Goal: Task Accomplishment & Management: Complete application form

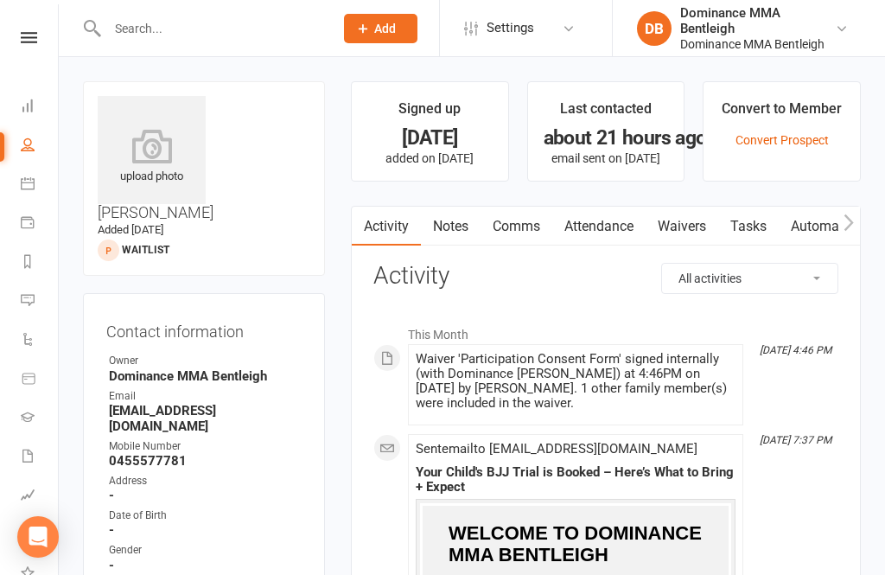
click at [206, 39] on input "text" at bounding box center [212, 28] width 220 height 24
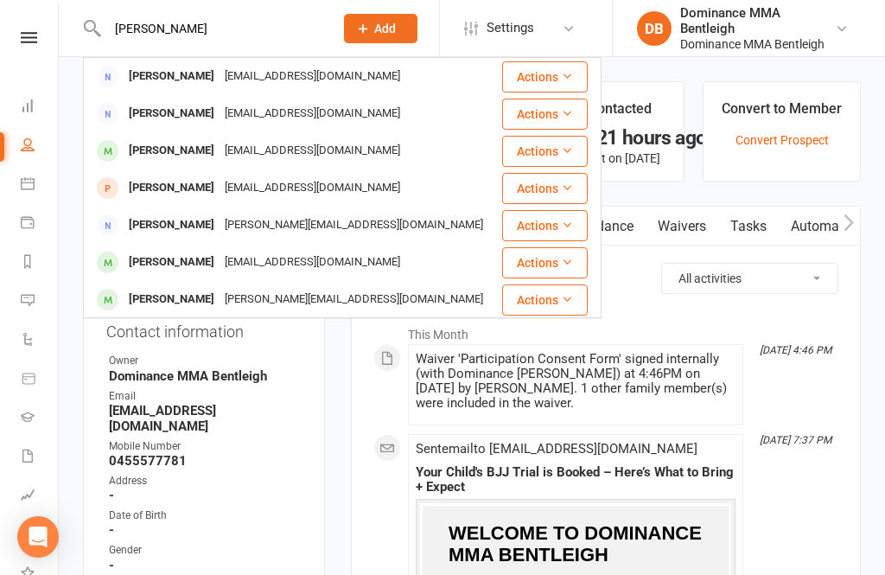
type input "Nikki"
click at [280, 75] on div "Nikki.cccc@gmail.com" at bounding box center [313, 76] width 186 height 25
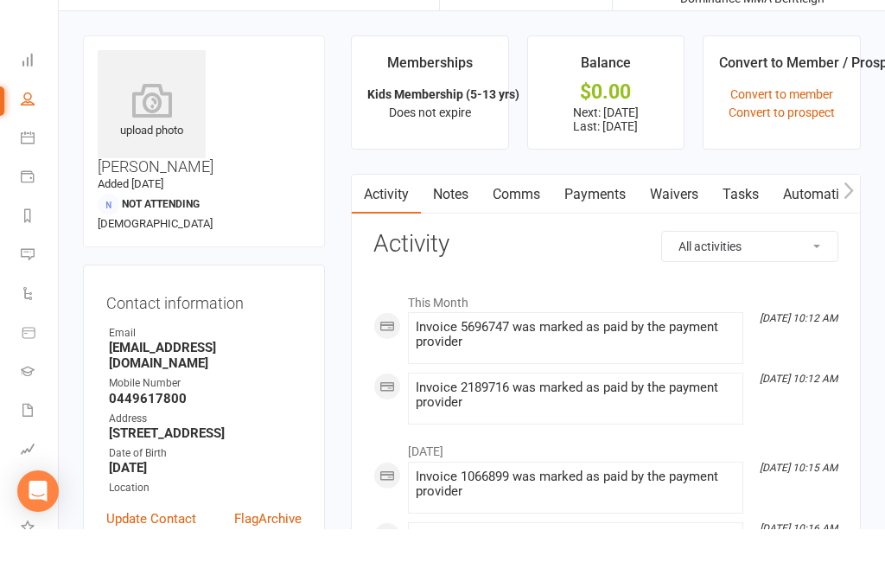
scroll to position [47, 0]
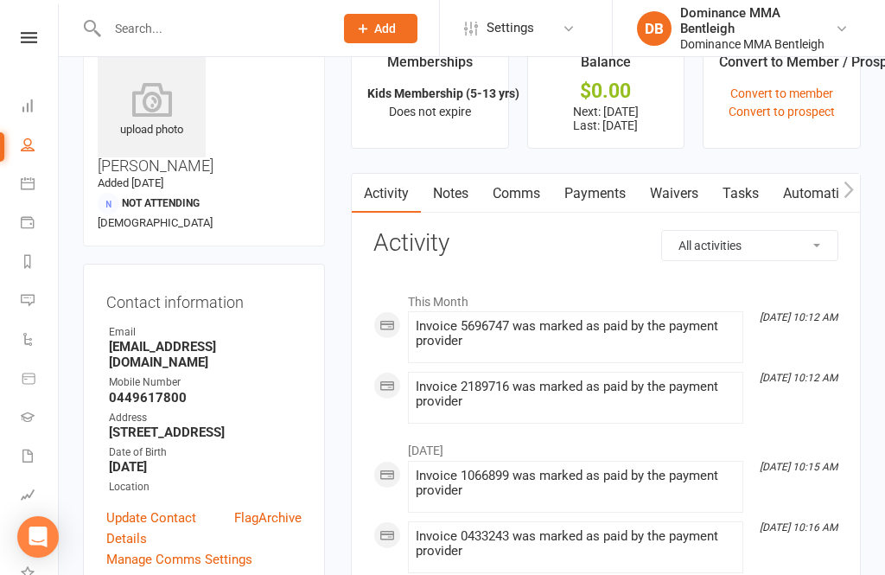
click at [682, 194] on link "Waivers" at bounding box center [674, 194] width 73 height 40
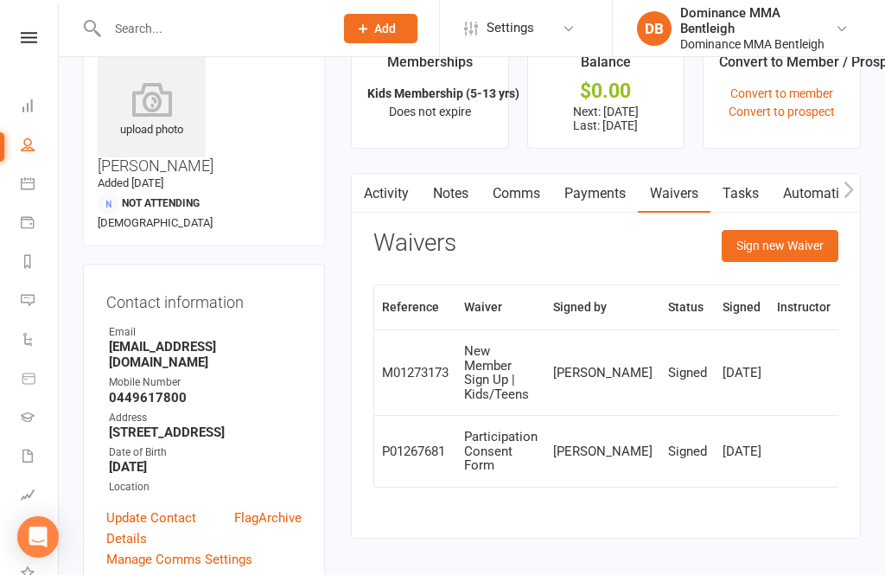
click at [817, 243] on button "Sign new Waiver" at bounding box center [780, 245] width 117 height 31
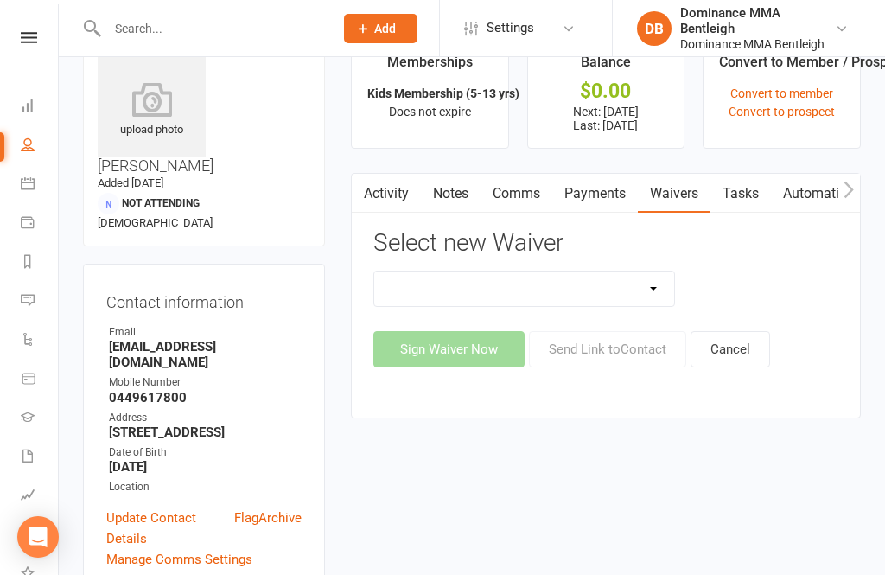
click at [647, 293] on select "DO NOT USE New Member Sign Up | Adults | Marketing Special DO NOT USE New Membe…" at bounding box center [524, 288] width 300 height 35
select select "7800"
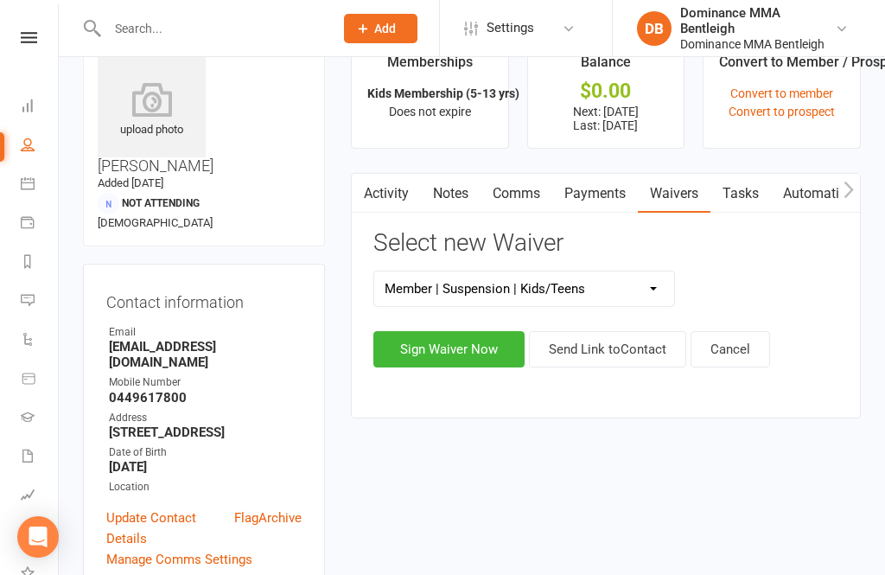
click at [469, 349] on button "Sign Waiver Now" at bounding box center [448, 349] width 151 height 36
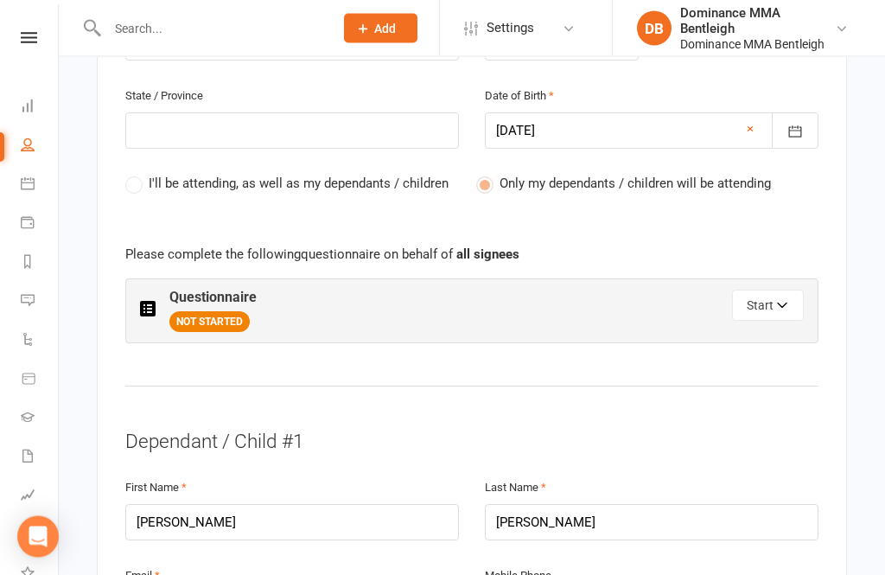
scroll to position [805, 0]
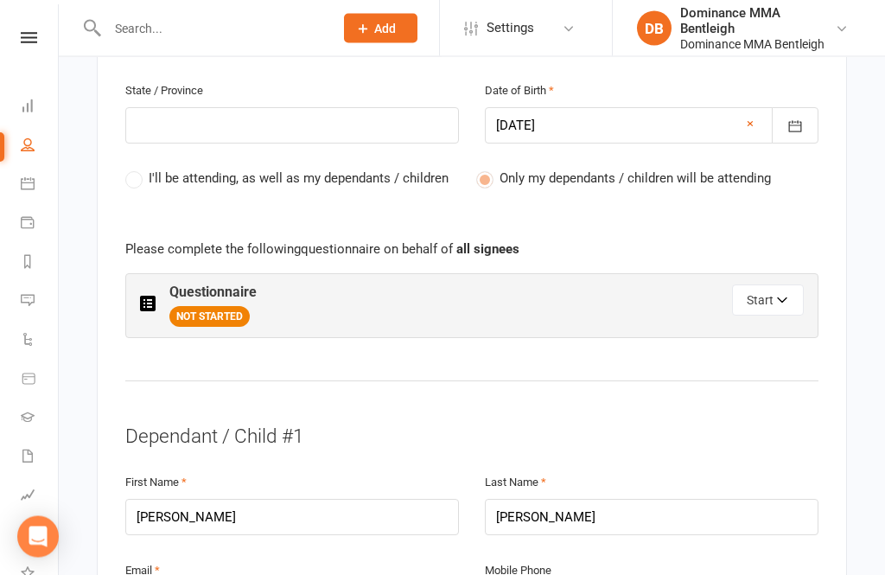
click at [789, 290] on button "Start" at bounding box center [768, 300] width 72 height 31
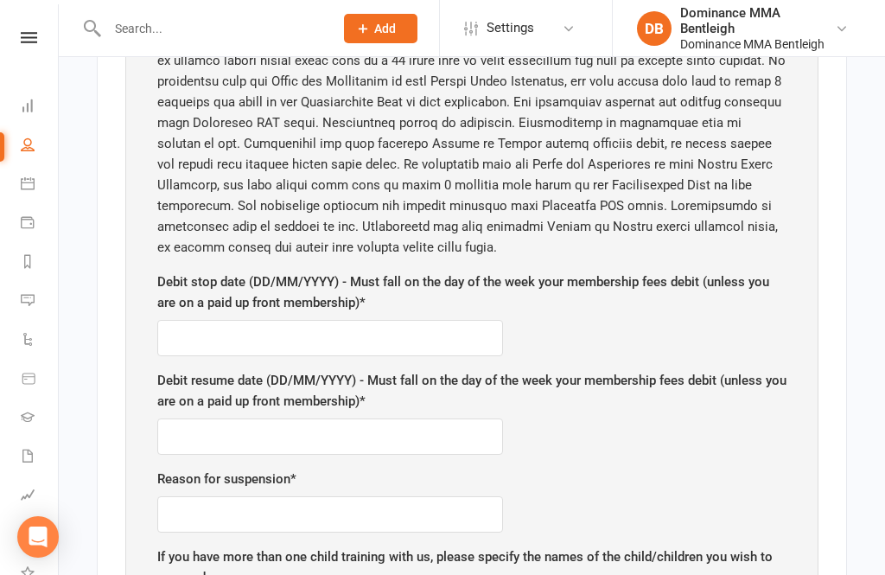
scroll to position [1126, 0]
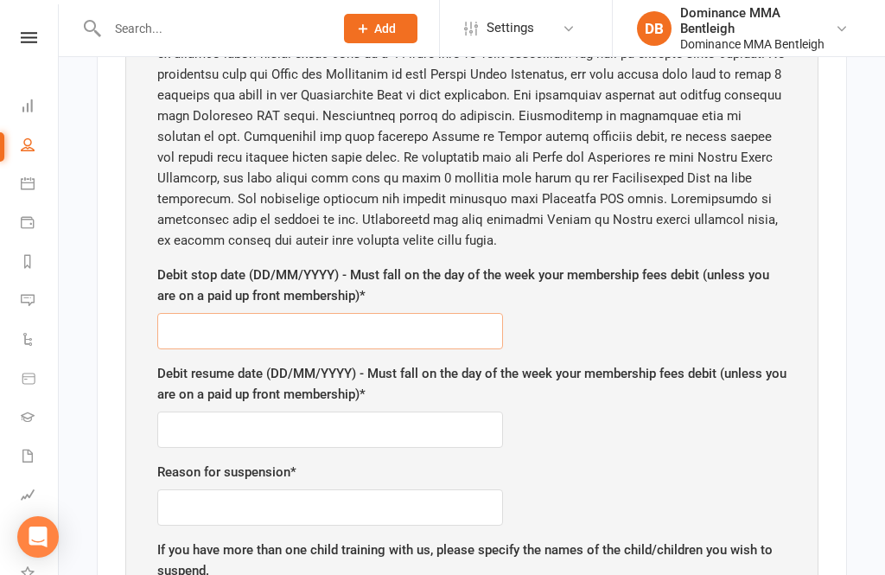
click at [202, 321] on input "text" at bounding box center [330, 331] width 346 height 36
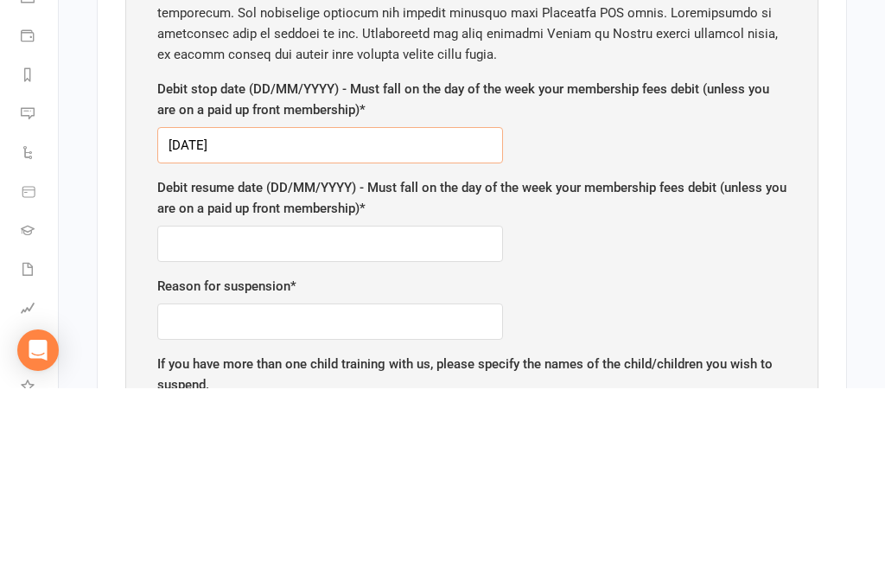
type input "17/9/25"
click at [207, 412] on input "text" at bounding box center [330, 430] width 346 height 36
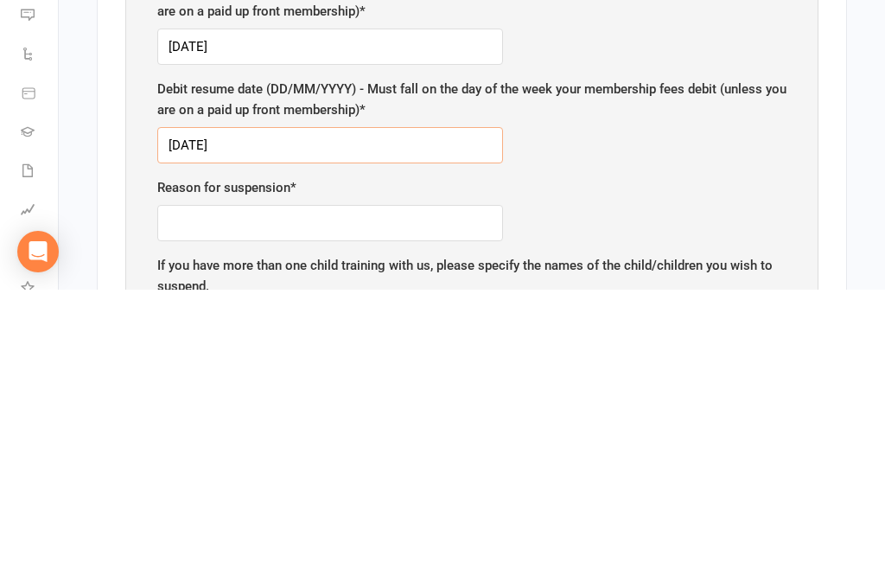
type input "1/10/25"
click at [837, 193] on div "Contact Information Instructions Please check and confirm all details are corre…" at bounding box center [472, 279] width 750 height 2114
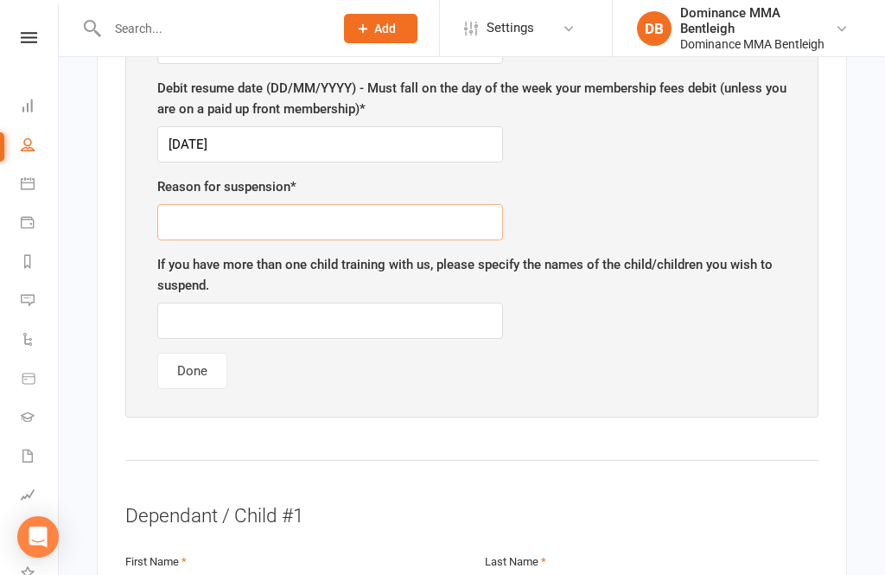
click at [274, 217] on input "text" at bounding box center [330, 222] width 346 height 36
type input "Holiday"
click at [848, 191] on main "Dominance MMA Bentleigh 32 622 246 780 p: 03 9570 1256 bentleigh@dominance.com.…" at bounding box center [472, 245] width 778 height 2986
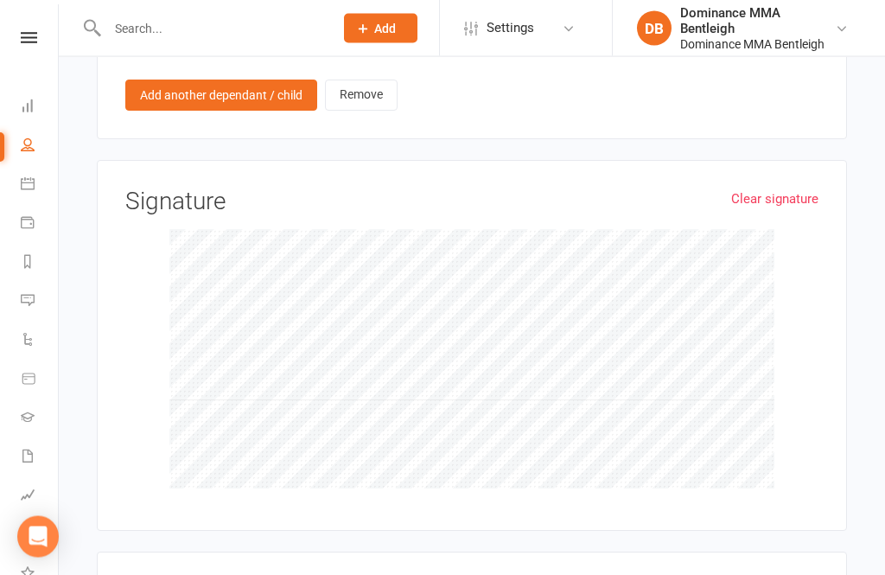
scroll to position [2326, 0]
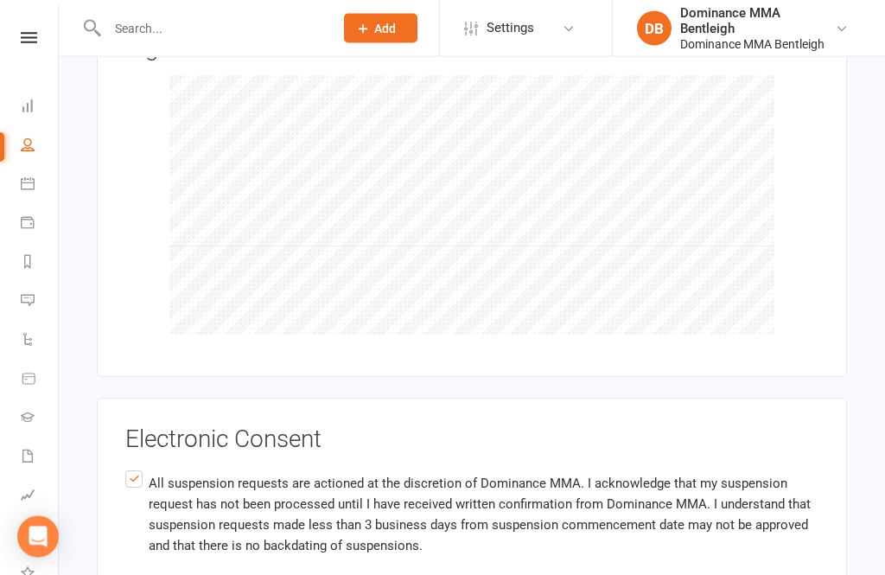
scroll to position [2574, 0]
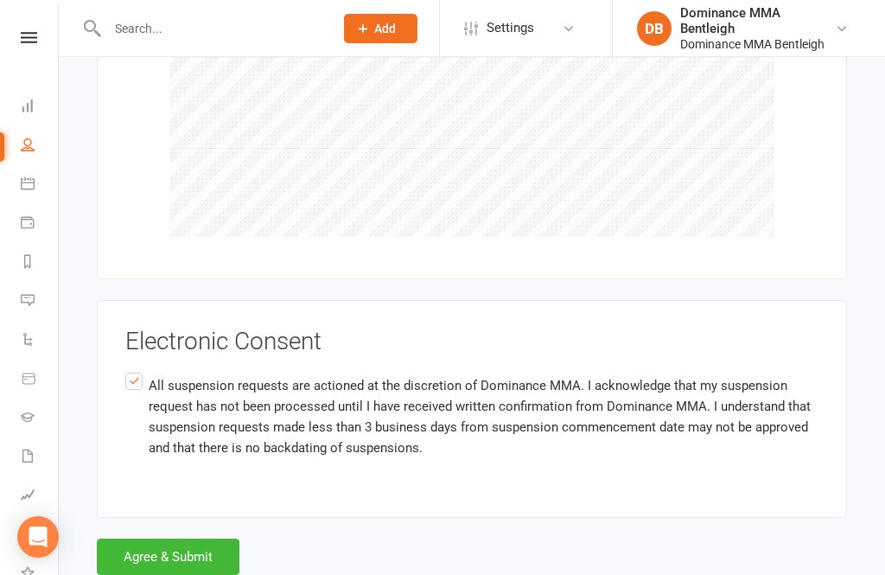
click at [203, 545] on button "Agree & Submit" at bounding box center [168, 556] width 143 height 36
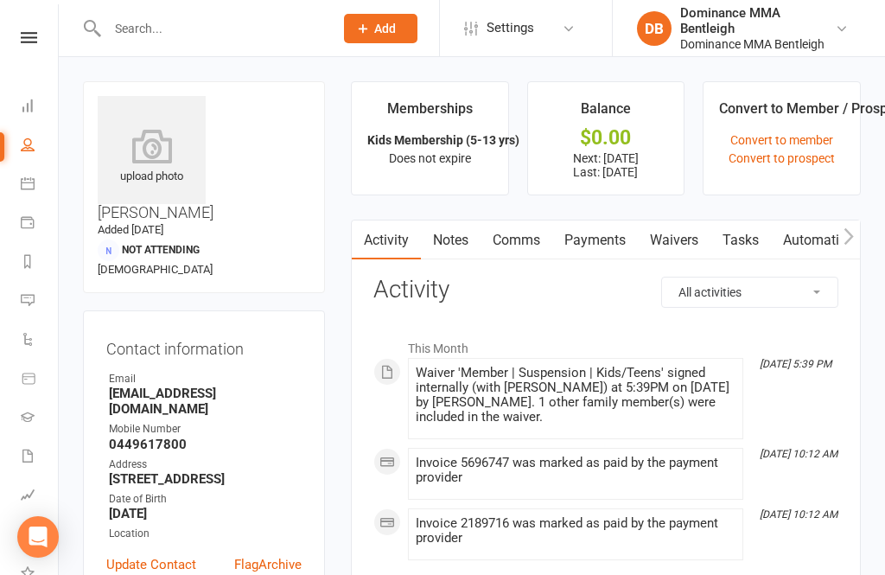
click at [680, 235] on link "Waivers" at bounding box center [674, 240] width 73 height 40
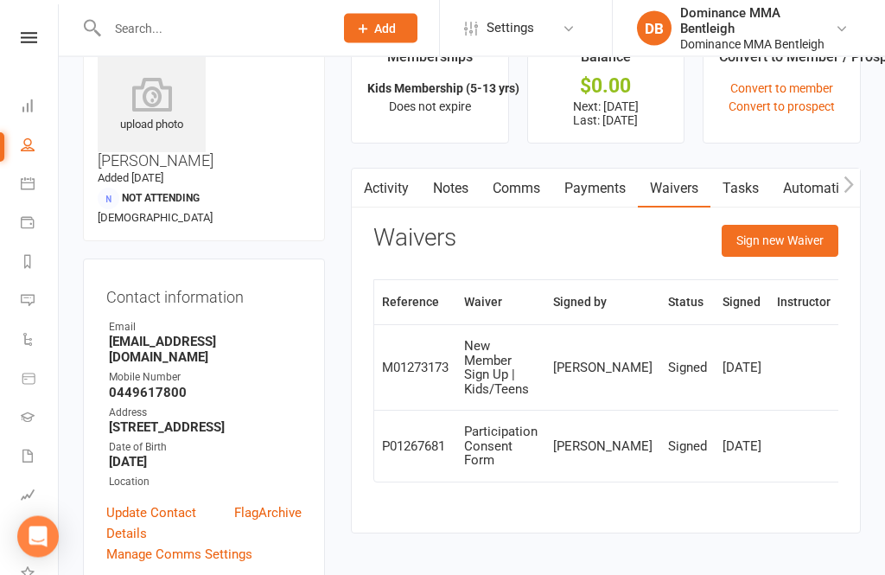
scroll to position [56, 0]
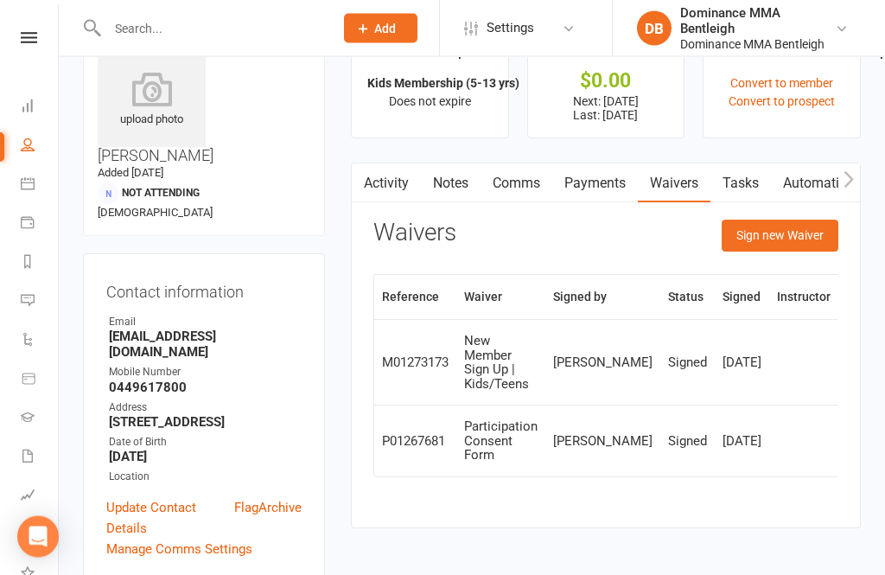
click at [811, 239] on button "Sign new Waiver" at bounding box center [780, 235] width 117 height 31
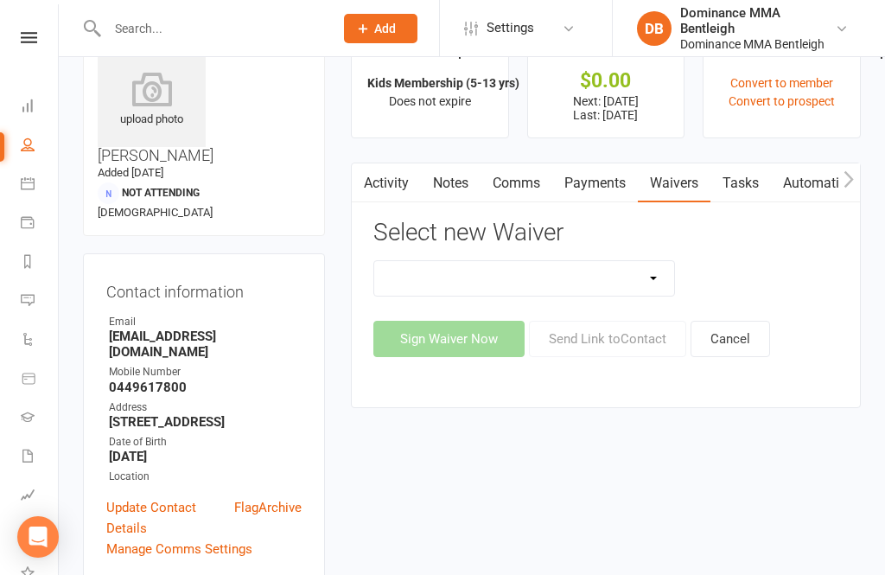
click at [653, 270] on select "DO NOT USE New Member Sign Up | Adults | Marketing Special DO NOT USE New Membe…" at bounding box center [524, 278] width 300 height 35
select select "7800"
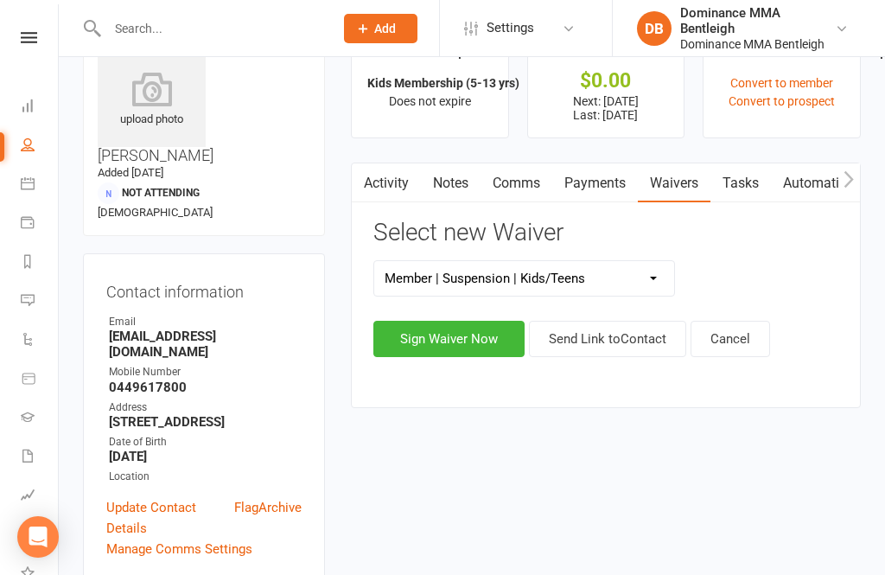
click at [480, 351] on button "Sign Waiver Now" at bounding box center [448, 339] width 151 height 36
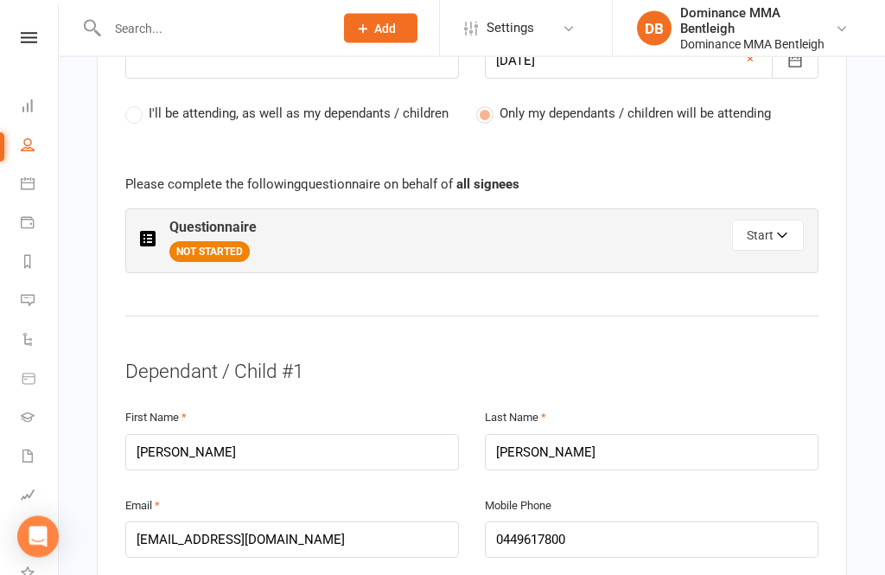
scroll to position [870, 0]
click at [749, 233] on button "Start" at bounding box center [768, 235] width 72 height 31
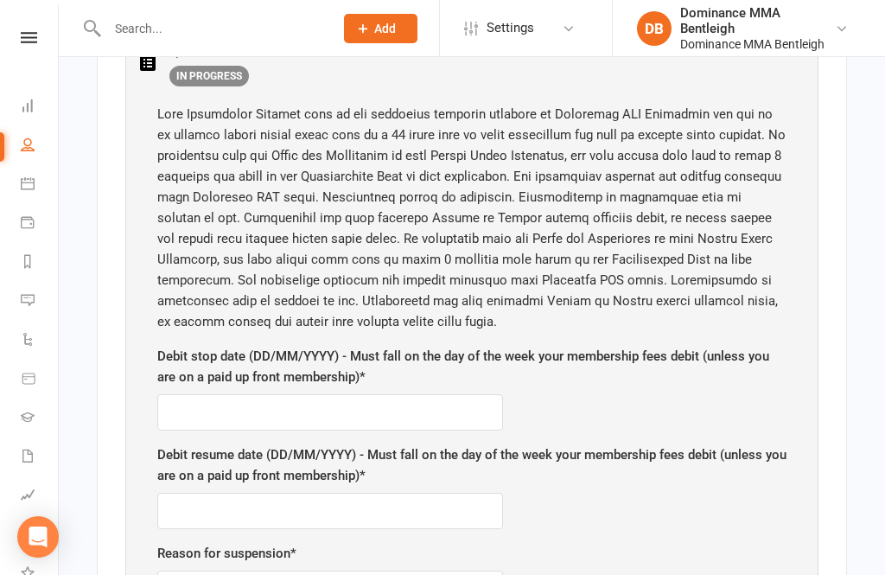
scroll to position [1047, 0]
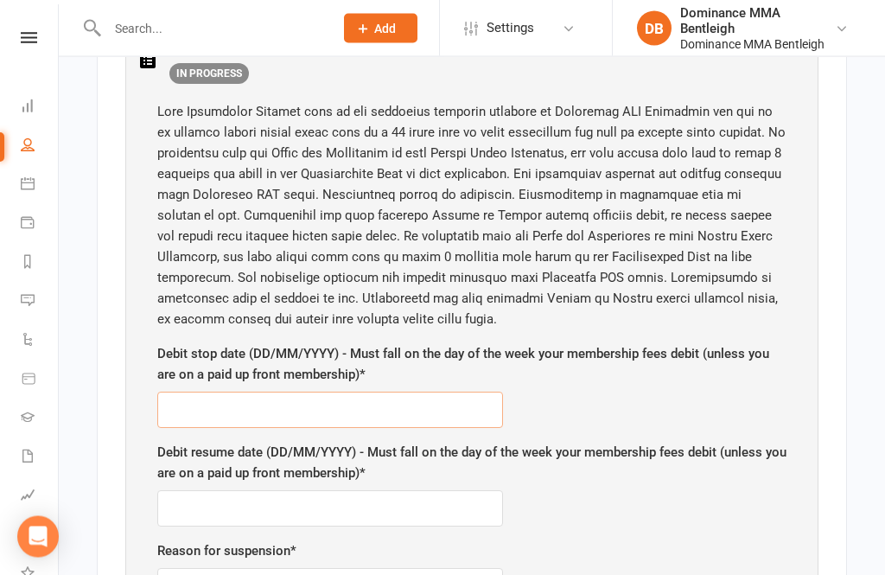
click at [433, 419] on input "text" at bounding box center [330, 410] width 346 height 36
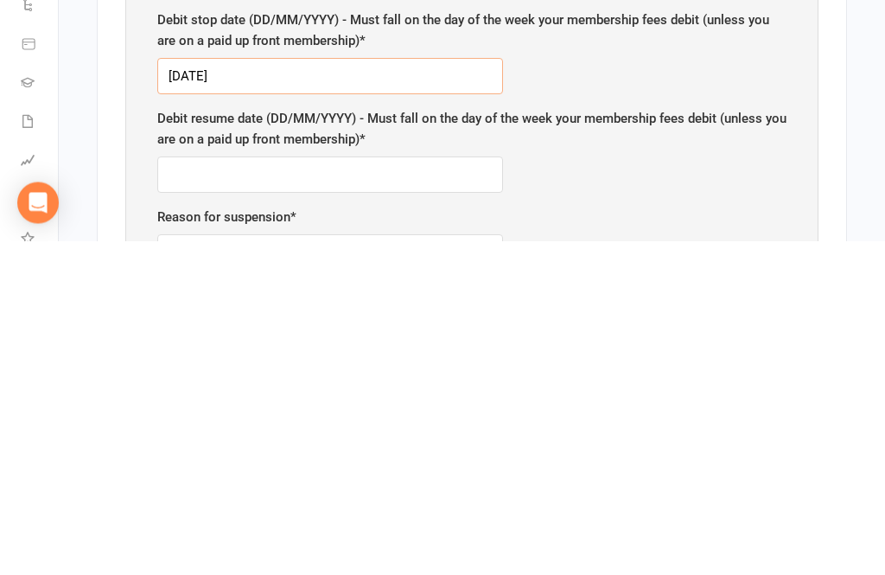
type input "17/9/25"
click at [198, 491] on input "text" at bounding box center [330, 509] width 346 height 36
type input "8/10/25"
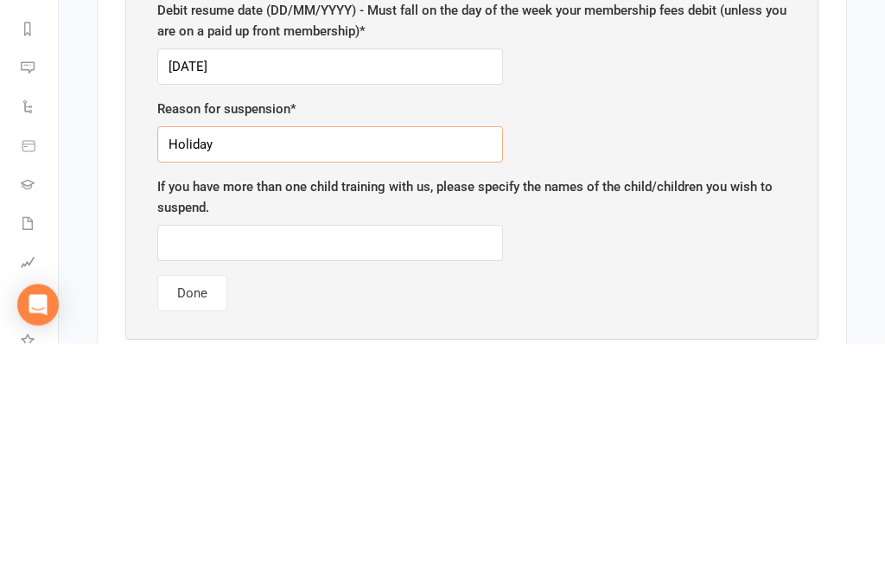
scroll to position [1263, 0]
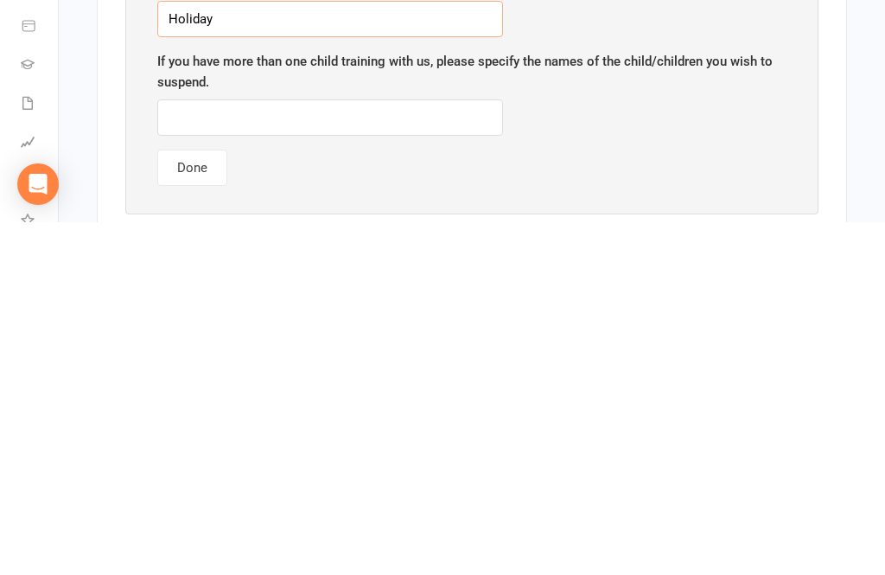
type input "Holiday"
click at [273, 452] on input "text" at bounding box center [330, 470] width 346 height 36
click at [186, 502] on button "Done" at bounding box center [192, 520] width 70 height 36
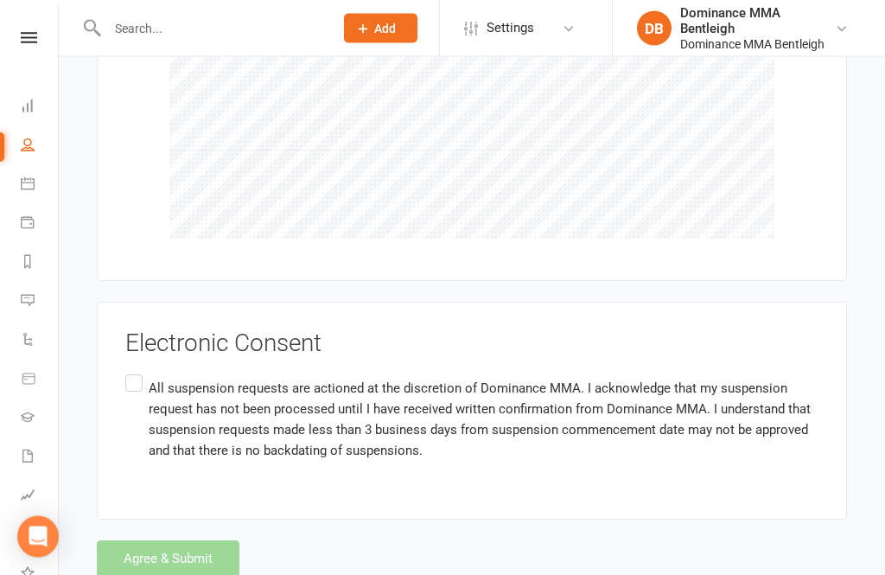
scroll to position [1889, 0]
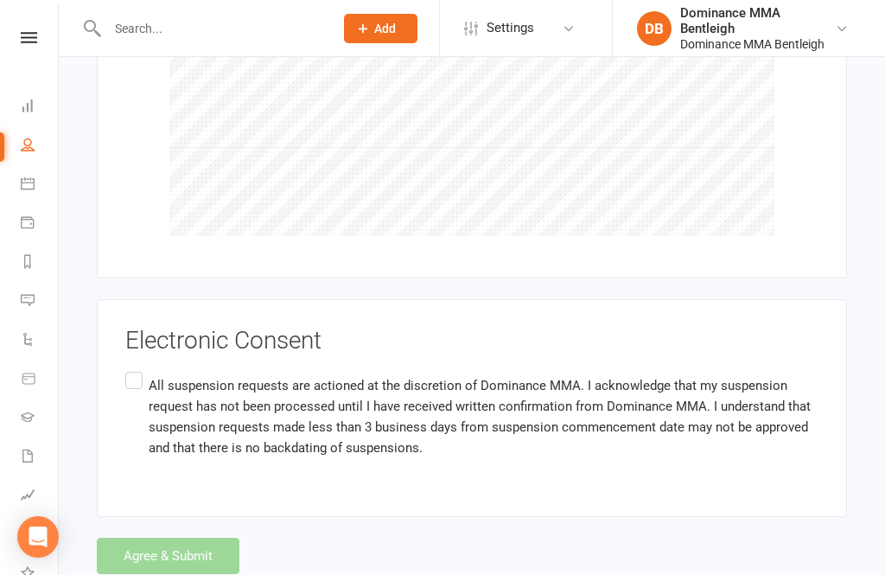
click at [191, 551] on div "Agree & Submit" at bounding box center [472, 556] width 750 height 36
click at [129, 372] on label "All suspension requests are actioned at the discretion of Dominance MMA. I ackn…" at bounding box center [471, 416] width 693 height 96
click at [129, 368] on input "All suspension requests are actioned at the discretion of Dominance MMA. I ackn…" at bounding box center [130, 368] width 11 height 0
click at [171, 545] on button "Agree & Submit" at bounding box center [168, 556] width 143 height 36
